Goal: Information Seeking & Learning: Learn about a topic

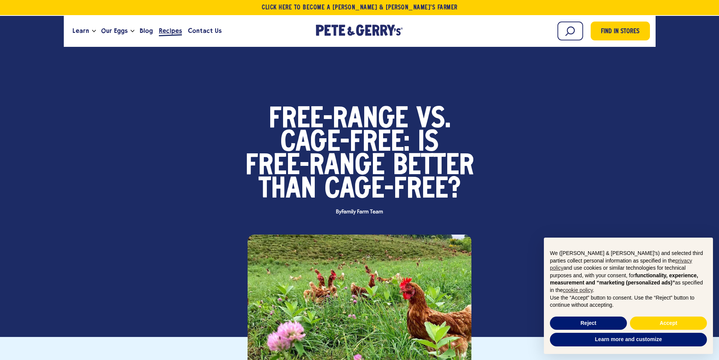
drag, startPoint x: 255, startPoint y: 0, endPoint x: 161, endPoint y: 23, distance: 96.8
click at [159, 24] on link "Recipes" at bounding box center [170, 31] width 29 height 20
